Goal: Check status: Check status

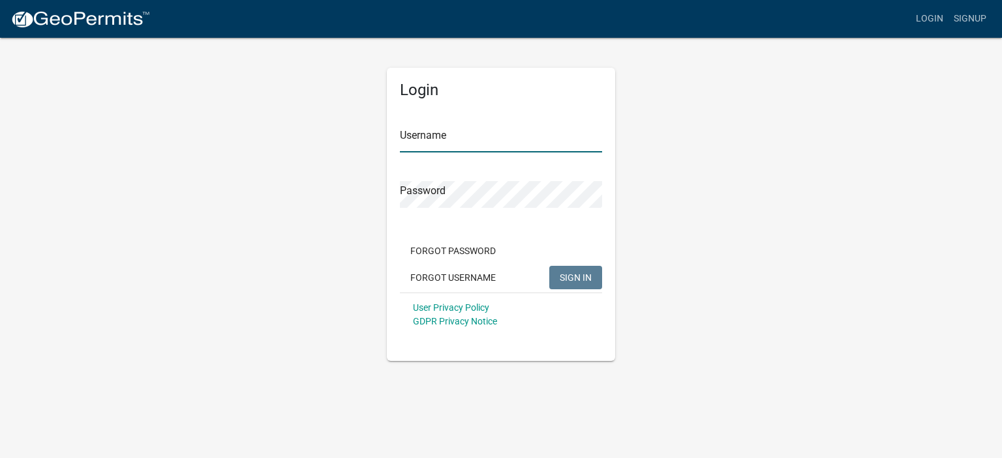
type input "[PERSON_NAME]"
click at [571, 272] on span "SIGN IN" at bounding box center [576, 277] width 32 height 10
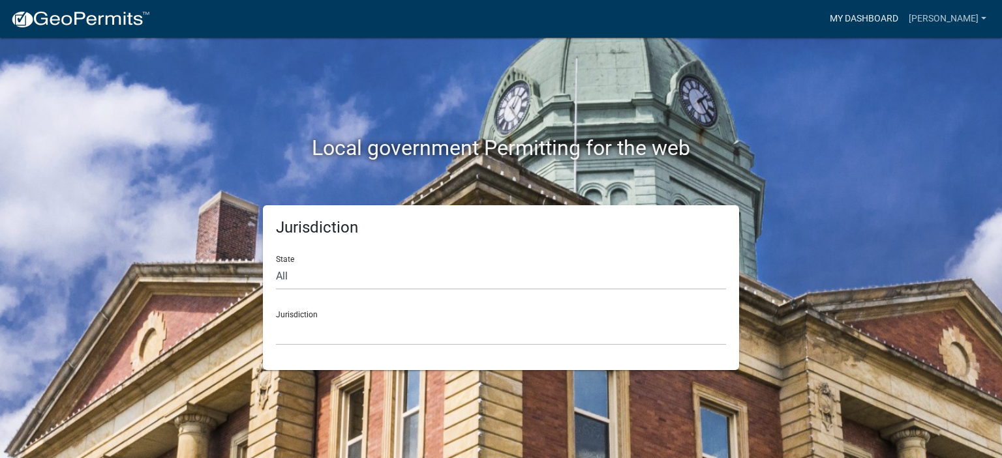
click at [881, 15] on link "My Dashboard" at bounding box center [863, 19] width 79 height 25
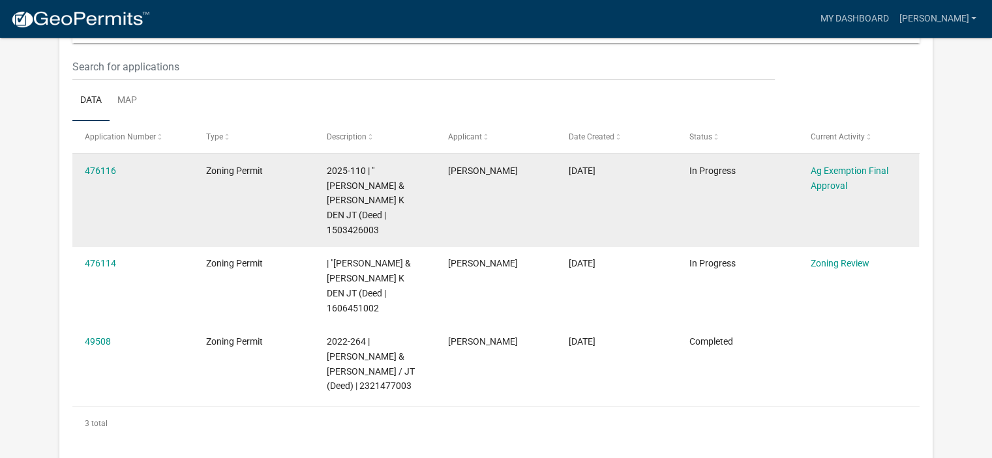
scroll to position [173, 0]
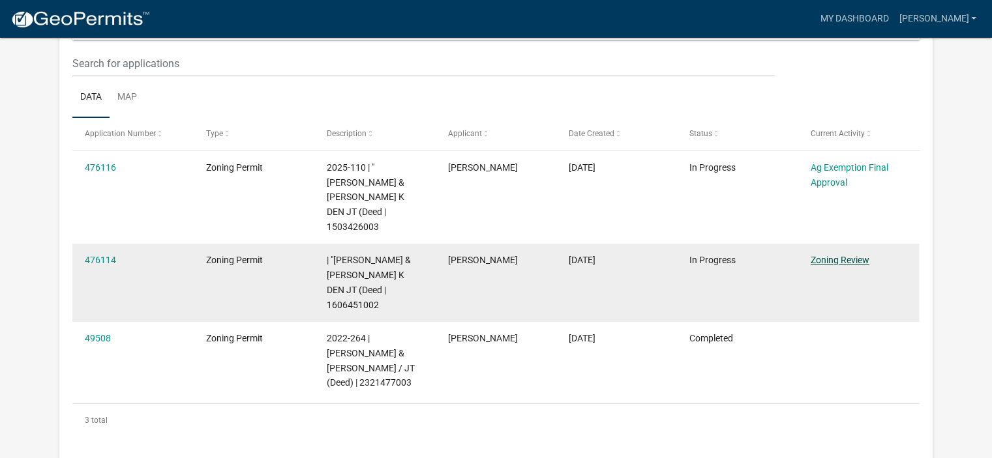
click at [824, 255] on link "Zoning Review" at bounding box center [840, 260] width 59 height 10
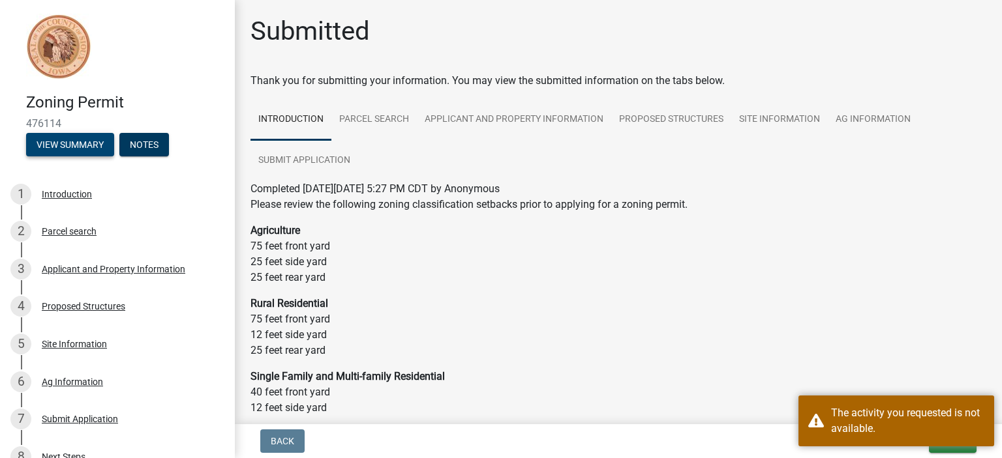
click at [106, 148] on button "View Summary" at bounding box center [70, 144] width 88 height 23
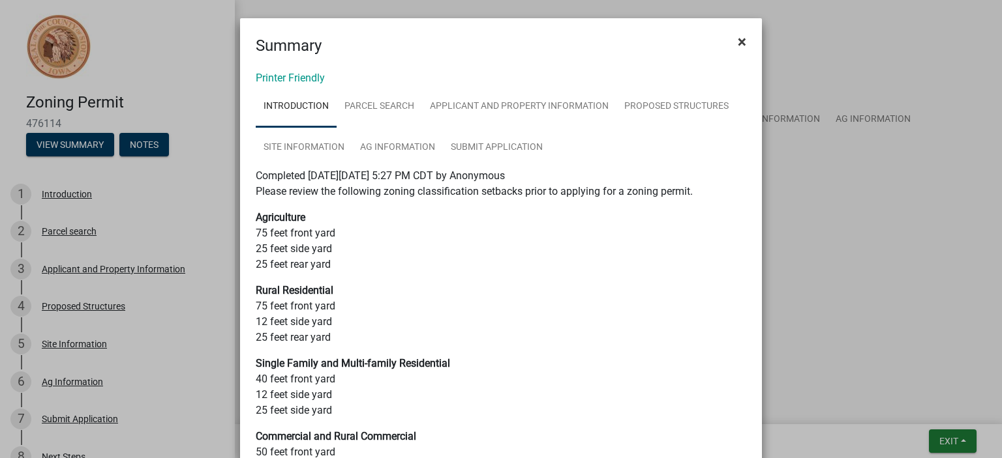
click at [738, 37] on span "×" at bounding box center [742, 42] width 8 height 18
